Goal: Information Seeking & Learning: Learn about a topic

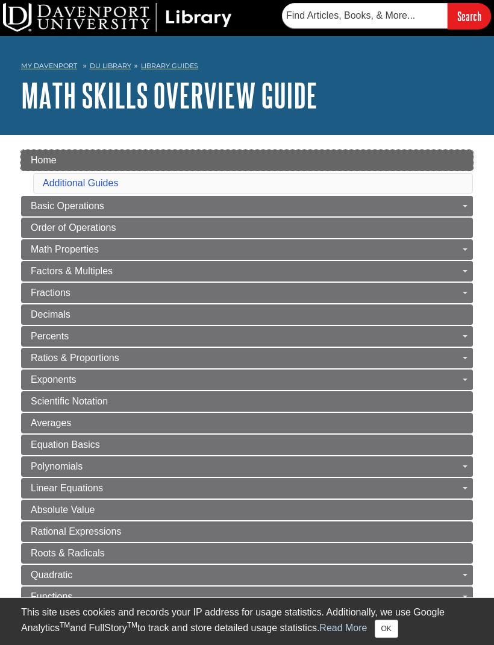
click at [275, 169] on link "Home" at bounding box center [247, 160] width 452 height 20
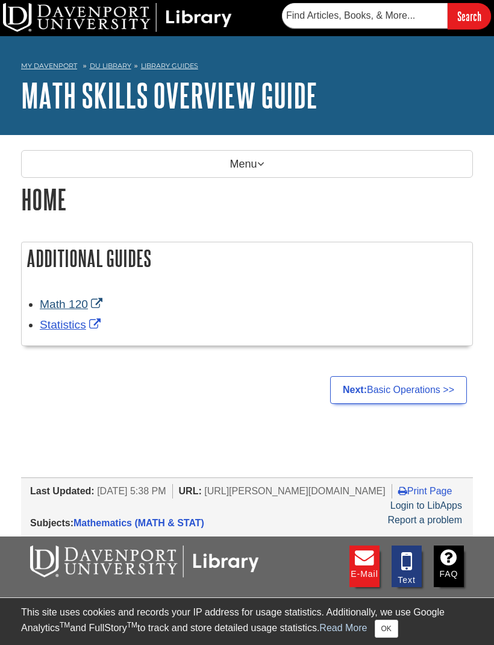
click at [67, 306] on link "Math 120" at bounding box center [73, 304] width 66 height 13
click at [64, 304] on link "Math 120" at bounding box center [73, 304] width 66 height 13
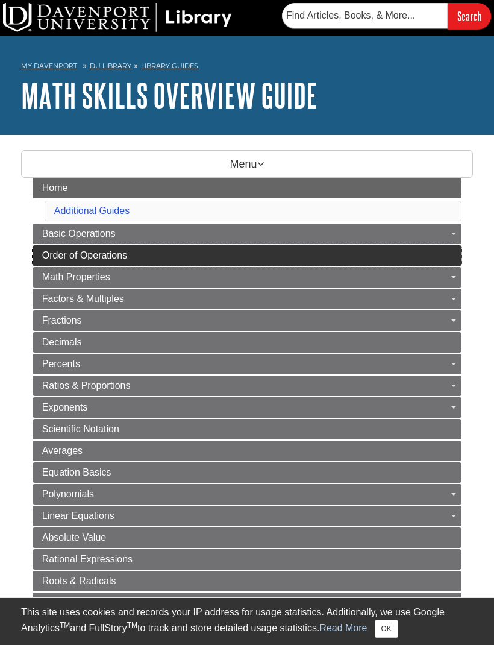
click at [165, 256] on link "Order of Operations" at bounding box center [248, 255] width 430 height 20
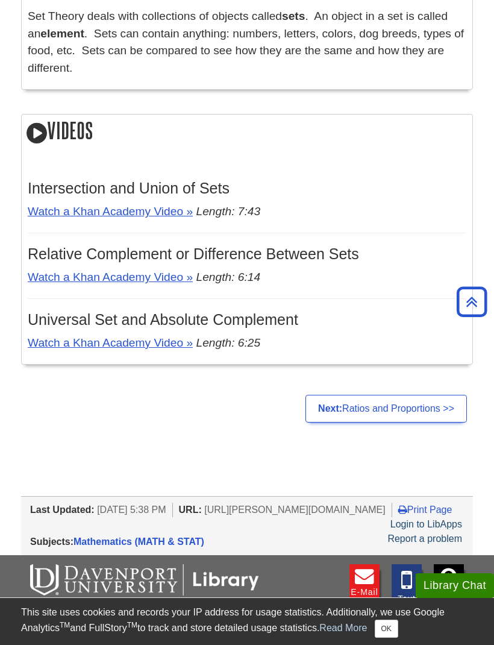
scroll to position [287, 0]
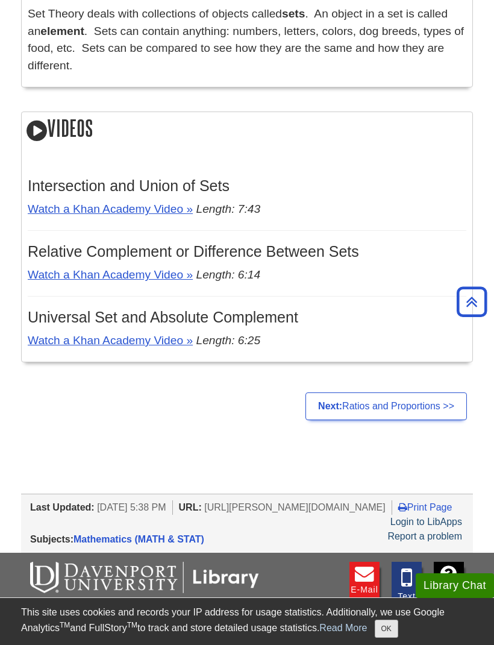
click at [377, 638] on button "OK" at bounding box center [387, 628] width 24 height 18
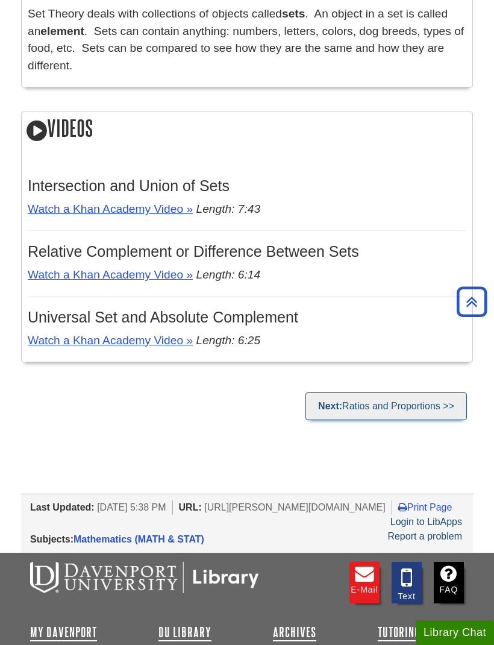
click at [390, 413] on link "Next: Ratios and Proportions >>" at bounding box center [386, 406] width 161 height 28
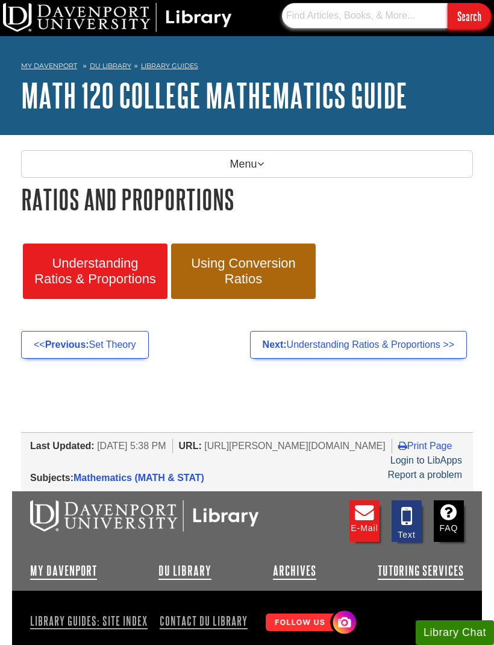
click at [308, 7] on input "text" at bounding box center [365, 15] width 166 height 25
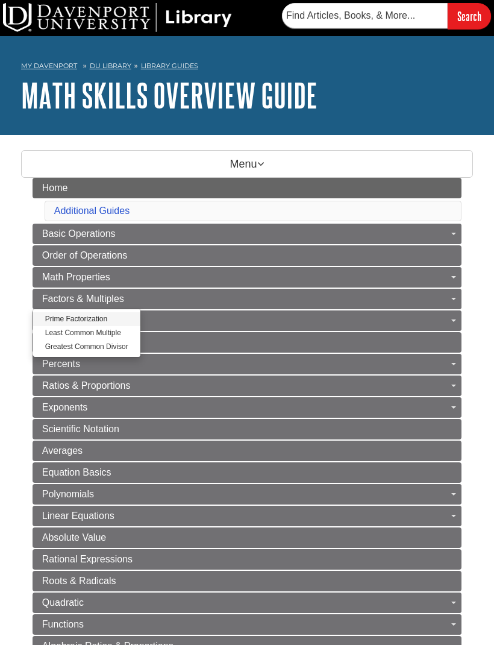
click at [90, 322] on link "Prime Factorization" at bounding box center [86, 319] width 107 height 14
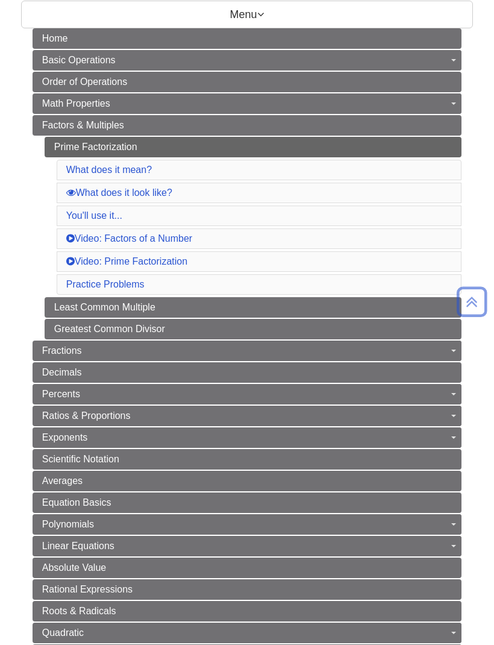
scroll to position [150, 0]
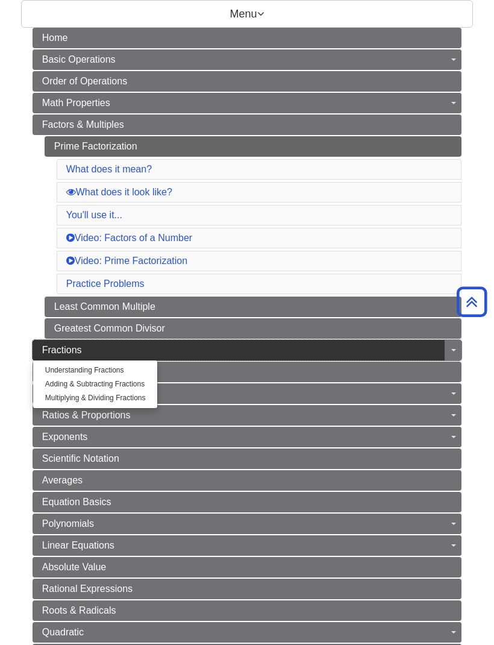
click at [245, 342] on link "Fractions" at bounding box center [248, 350] width 430 height 20
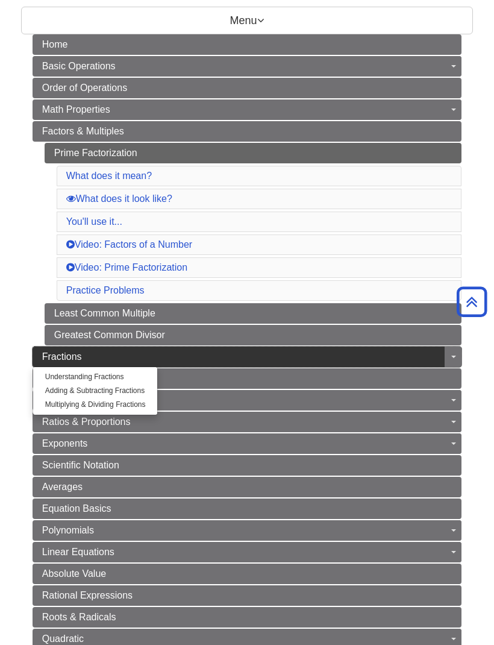
scroll to position [143, 0]
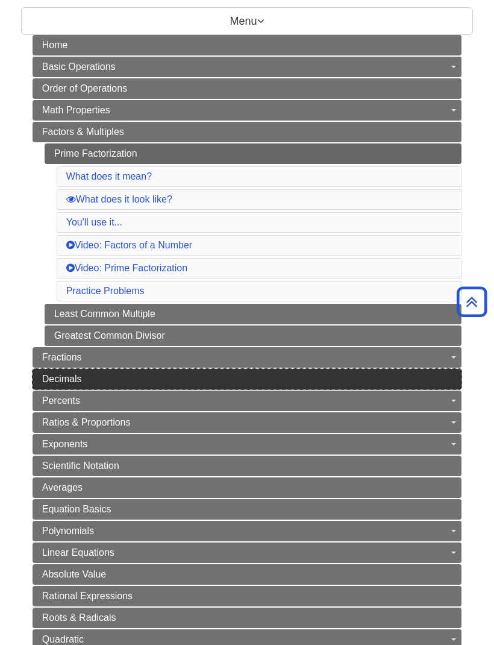
click at [183, 381] on link "Decimals" at bounding box center [248, 379] width 430 height 20
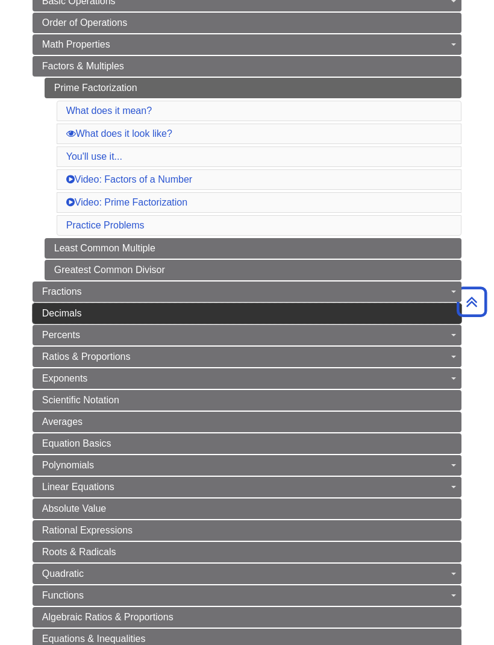
scroll to position [208, 0]
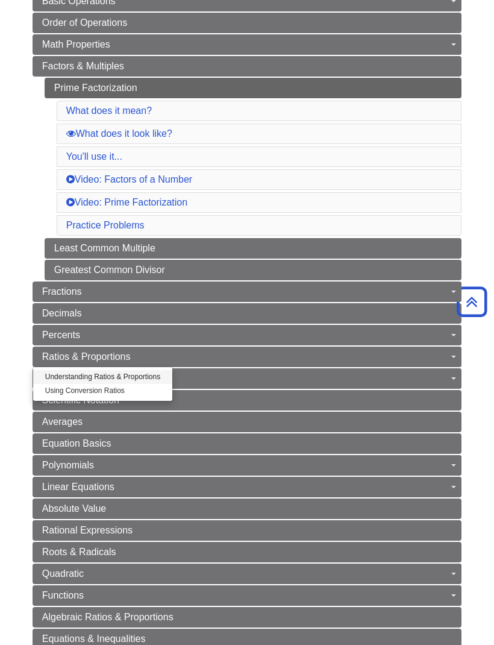
click at [125, 378] on link "Understanding Ratios & Proportions" at bounding box center [102, 377] width 139 height 14
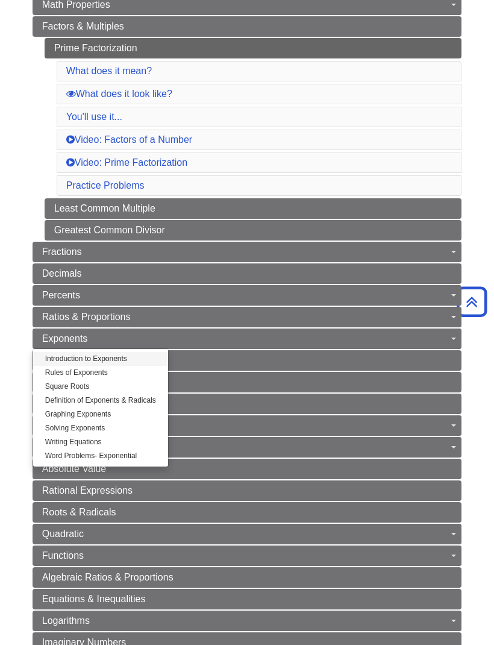
click at [120, 357] on link "Introduction to Exponents" at bounding box center [100, 359] width 135 height 14
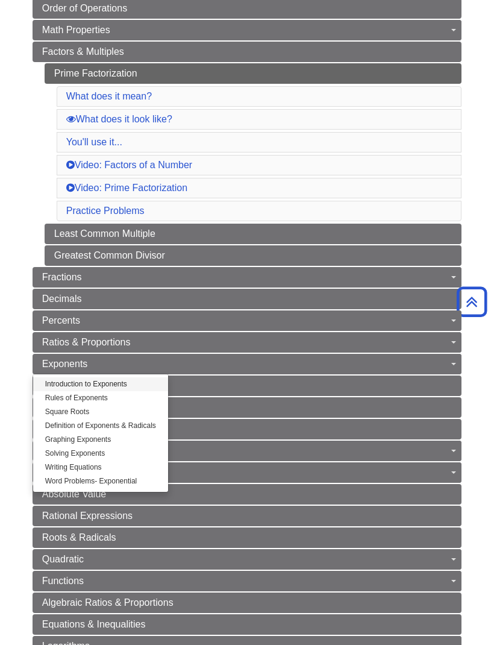
scroll to position [226, 0]
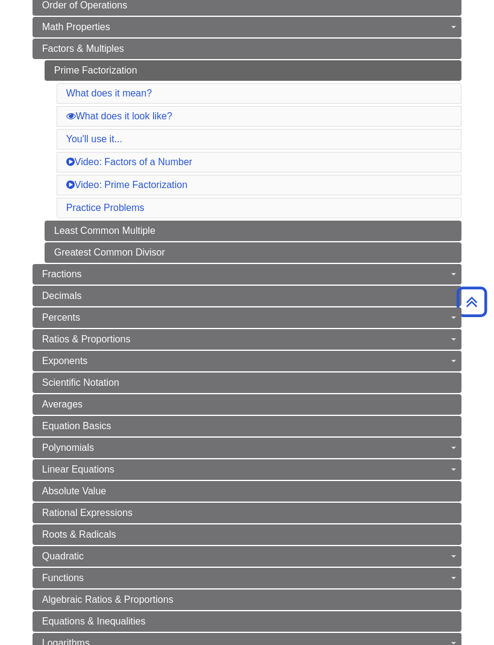
click at [396, 166] on li "Video: Factors of a Number" at bounding box center [260, 162] width 406 height 20
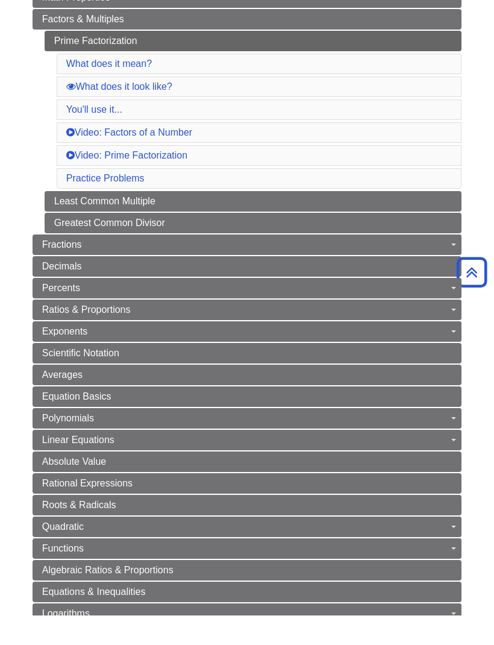
scroll to position [255, 0]
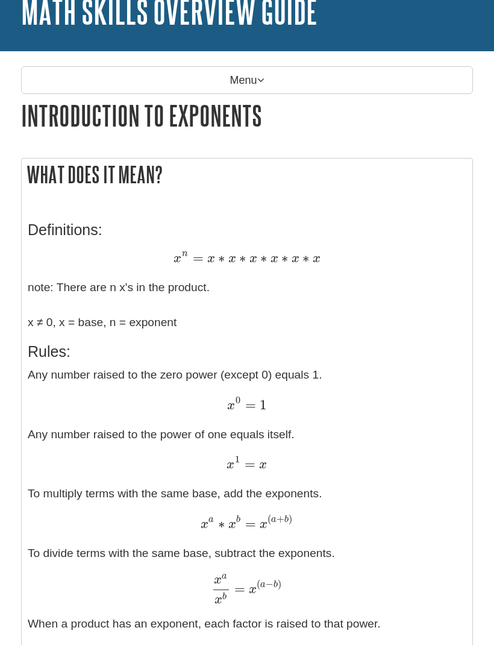
scroll to position [84, 0]
